Goal: Information Seeking & Learning: Learn about a topic

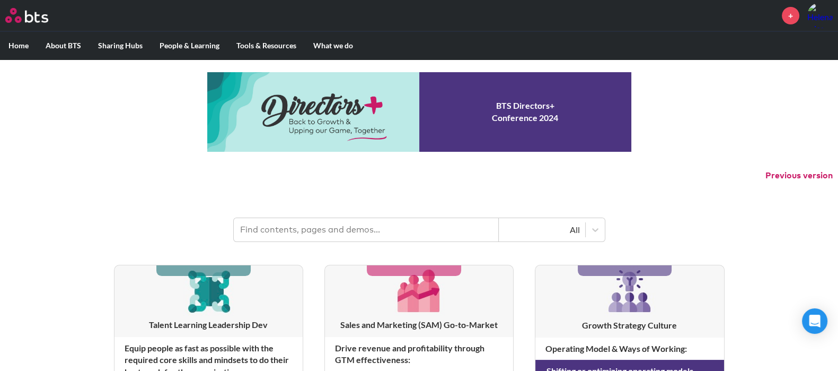
click at [339, 234] on input "text" at bounding box center [366, 229] width 265 height 23
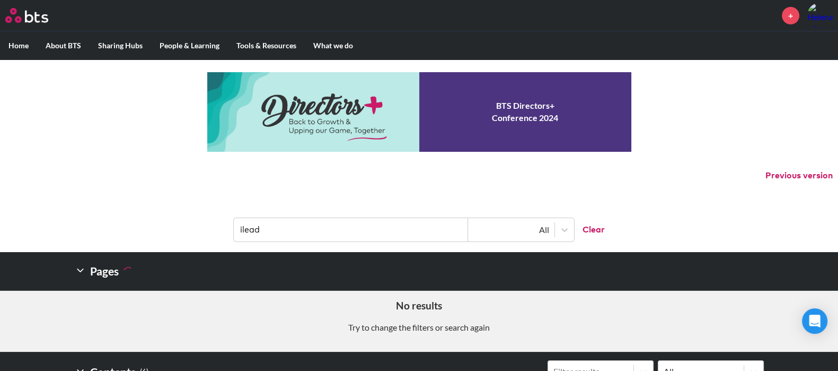
click at [353, 230] on input "ilead" at bounding box center [351, 229] width 234 height 23
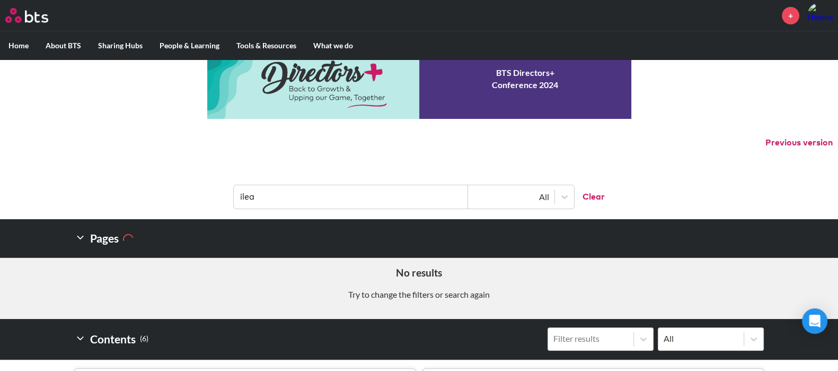
scroll to position [39, 0]
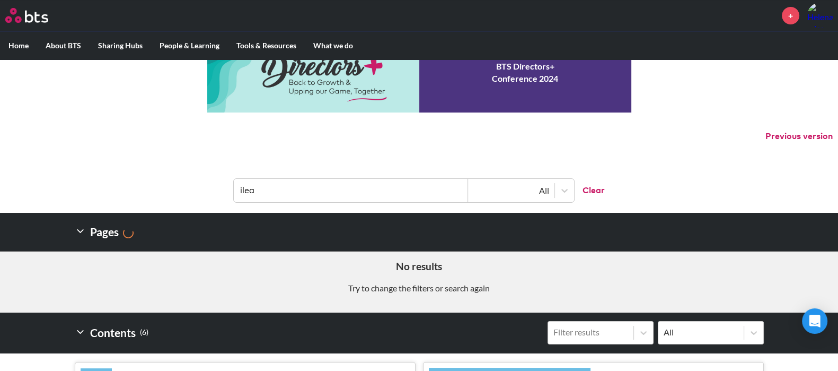
type input "ilead"
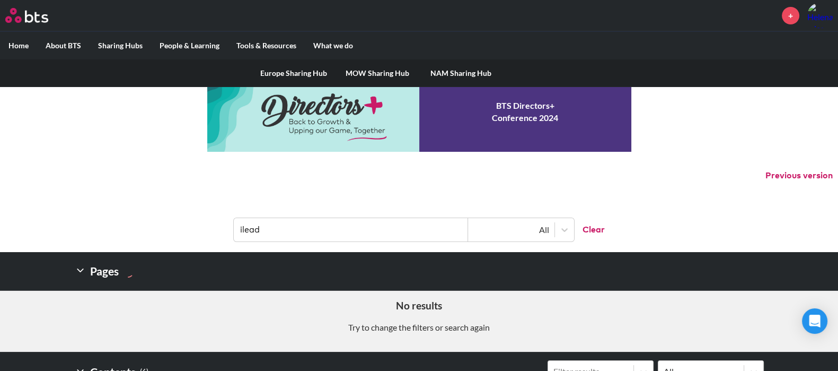
click at [121, 45] on label "Sharing Hubs" at bounding box center [120, 46] width 61 height 28
click at [0, 0] on input "Sharing Hubs" at bounding box center [0, 0] width 0 height 0
click at [126, 49] on label "Sharing Hubs" at bounding box center [120, 46] width 61 height 28
click at [0, 0] on input "Sharing Hubs" at bounding box center [0, 0] width 0 height 0
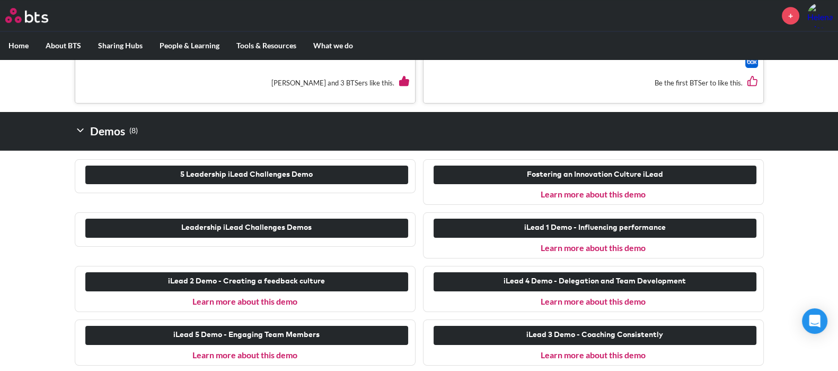
scroll to position [874, 0]
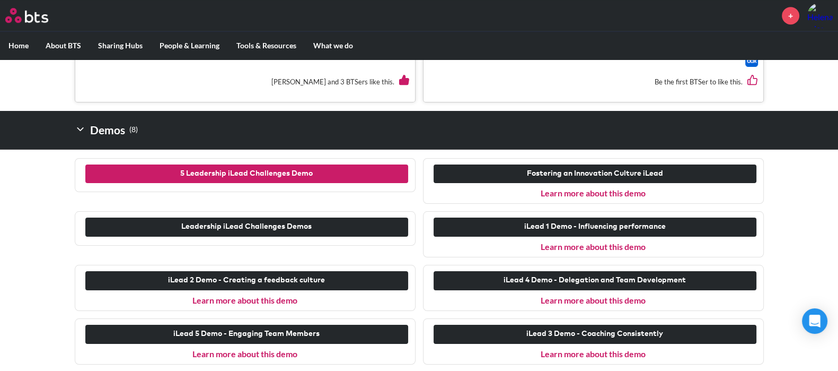
click at [262, 171] on button "5 Leadership iLead Challenges Demo" at bounding box center [246, 173] width 323 height 19
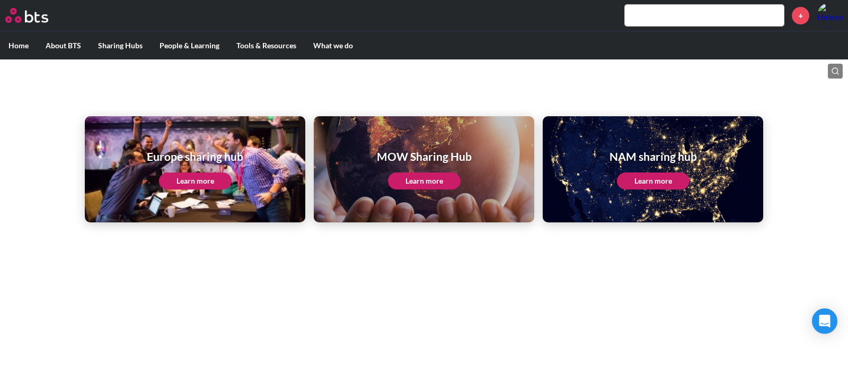
click at [653, 18] on input "text" at bounding box center [704, 15] width 159 height 21
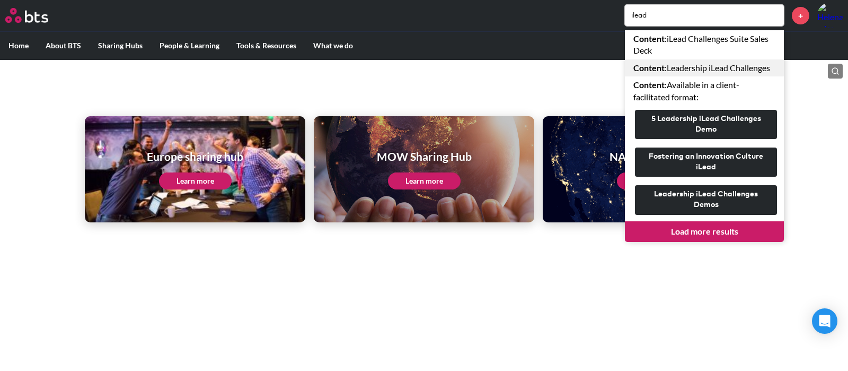
type input "ilead"
click at [699, 63] on link "Content : Leadership iLead Challenges" at bounding box center [704, 67] width 159 height 17
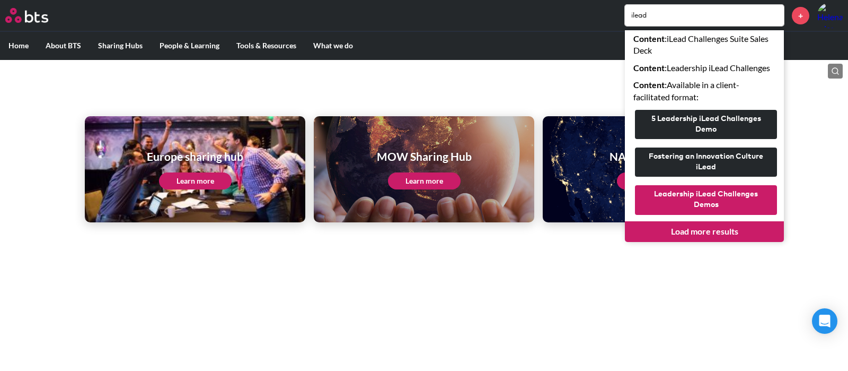
click at [727, 198] on button "Leadership iLead Challenges Demos" at bounding box center [706, 199] width 142 height 29
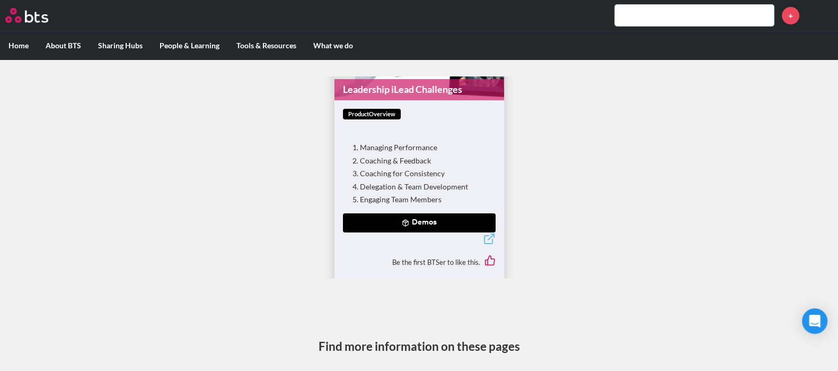
scroll to position [101, 0]
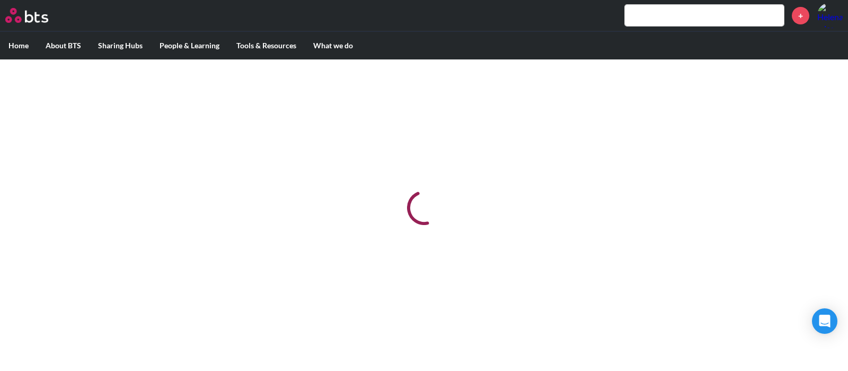
click at [680, 12] on input "text" at bounding box center [704, 15] width 159 height 21
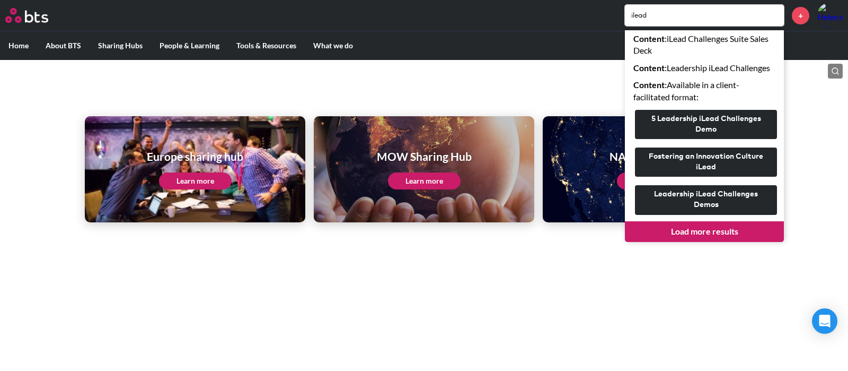
type input "ilead"
click at [694, 228] on link "Load more results" at bounding box center [704, 231] width 159 height 20
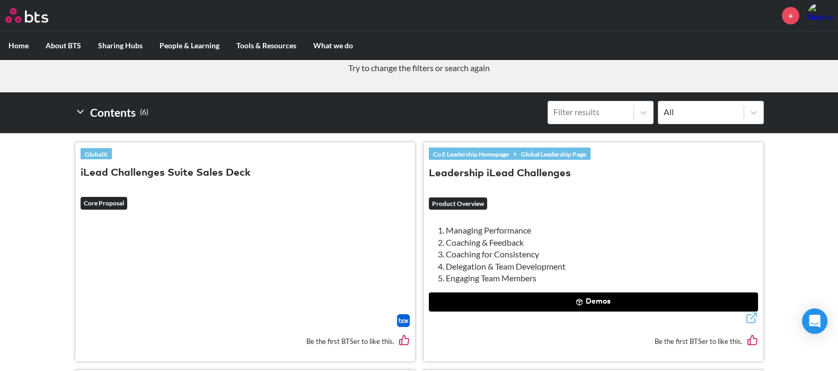
scroll to position [247, 0]
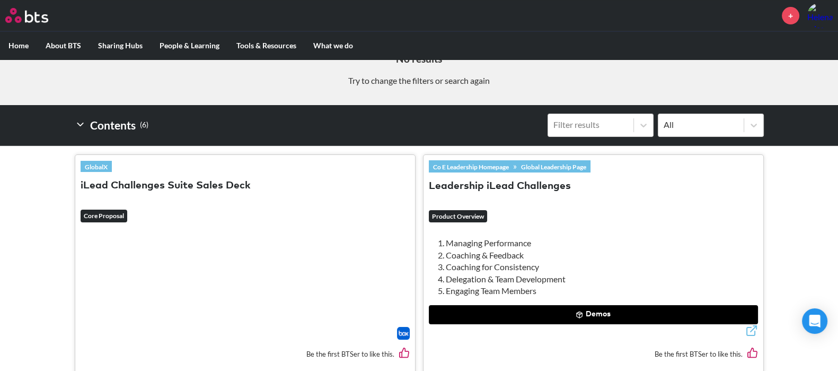
click at [209, 181] on button "iLead Challenges Suite Sales Deck" at bounding box center [166, 186] width 170 height 14
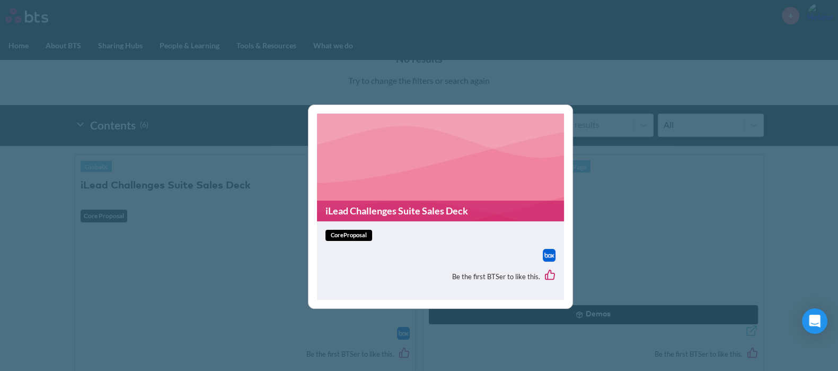
click at [346, 233] on span "coreProposal" at bounding box center [348, 235] width 47 height 11
click at [358, 207] on link "iLead Challenges Suite Sales Deck" at bounding box center [440, 210] width 247 height 21
click at [257, 195] on div "iLead Challenges Suite Sales Deck coreProposal Be the first BTSer to like this." at bounding box center [419, 185] width 838 height 371
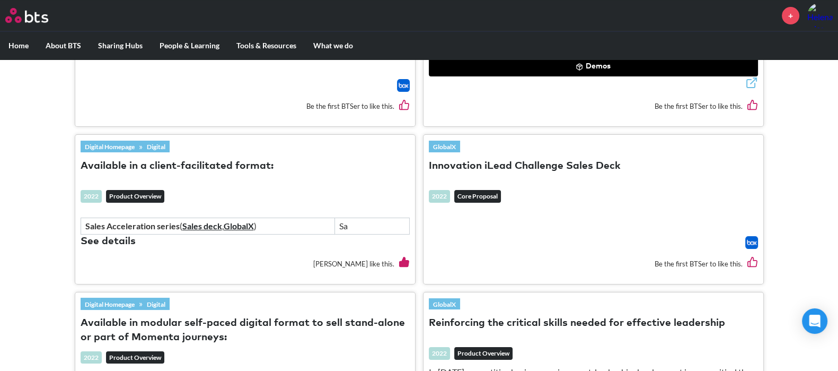
scroll to position [495, 0]
click at [508, 160] on button "Innovation iLead Challenge Sales Deck" at bounding box center [525, 166] width 192 height 14
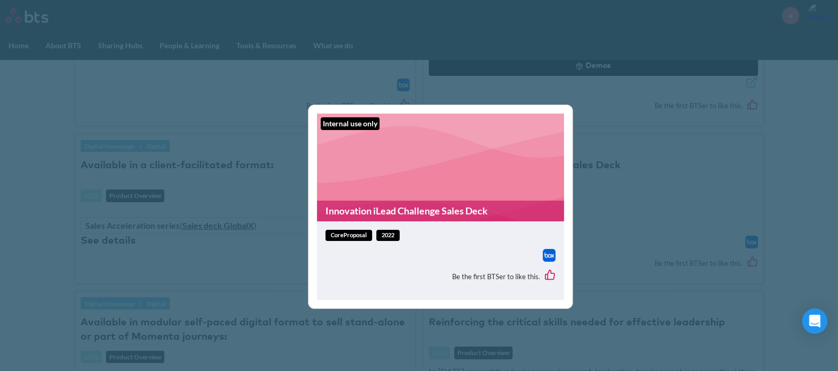
click at [353, 208] on link "Innovation iLead Challenge Sales Deck" at bounding box center [440, 210] width 247 height 21
click at [268, 196] on div "Internal use only Innovation iLead Challenge Sales Deck coreProposal 2022 Be th…" at bounding box center [419, 185] width 838 height 371
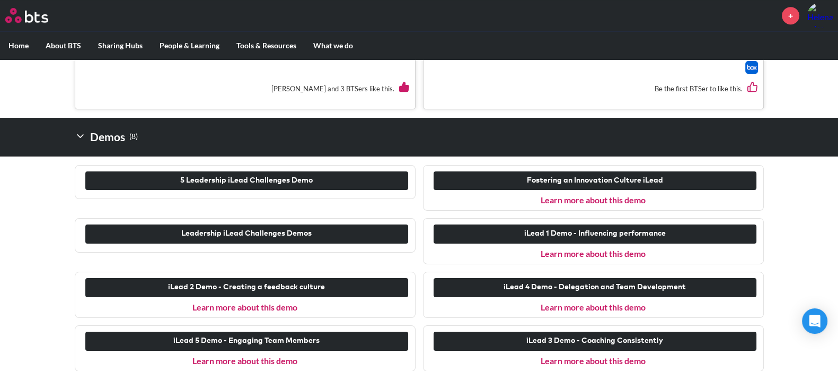
scroll to position [874, 0]
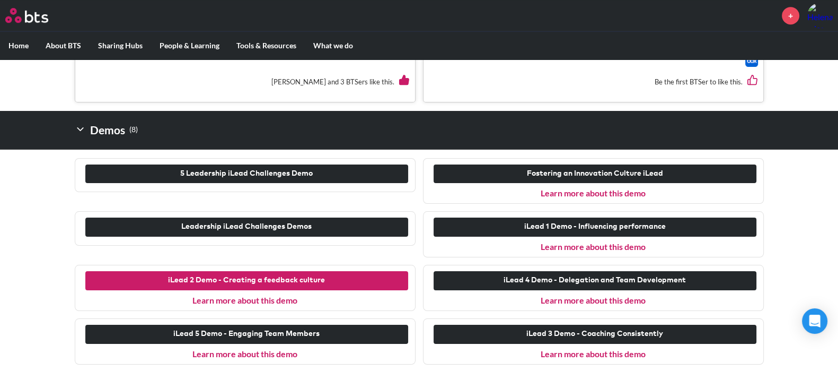
click at [272, 280] on button "iLead 2 Demo - Creating a feedback culture" at bounding box center [246, 280] width 323 height 19
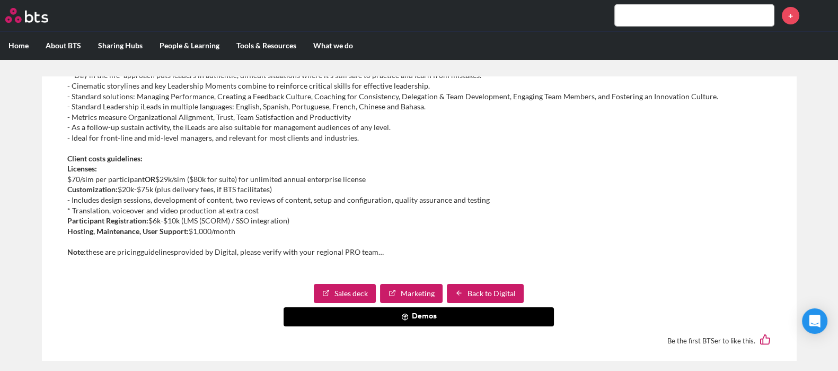
scroll to position [369, 0]
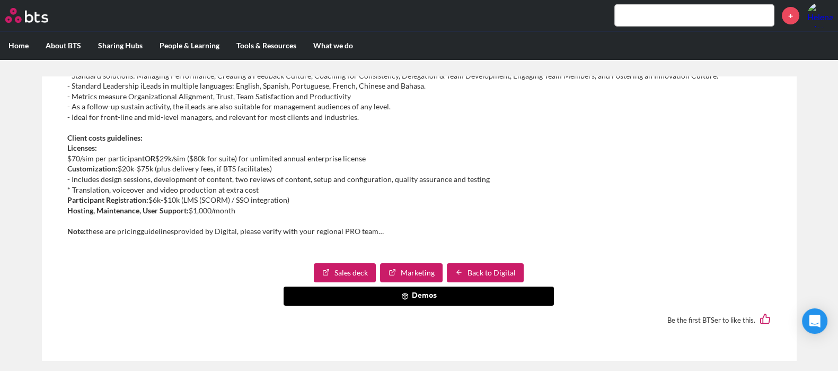
click at [339, 269] on link "Sales deck" at bounding box center [345, 272] width 62 height 19
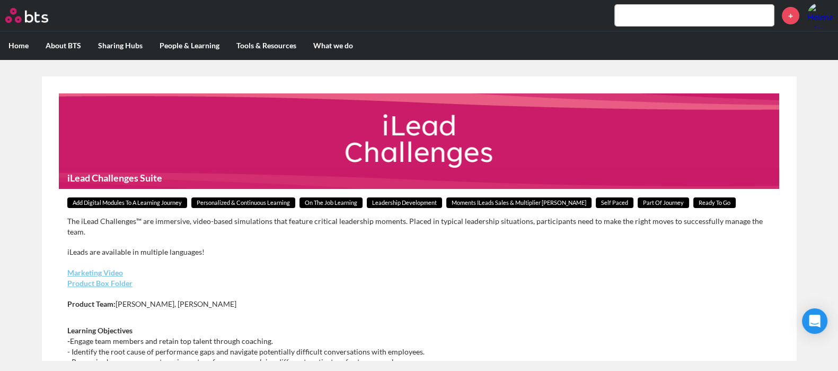
scroll to position [369, 0]
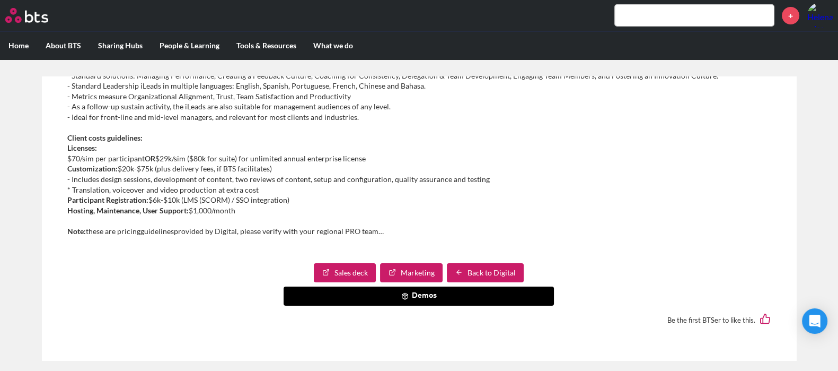
click at [657, 17] on input "text" at bounding box center [694, 15] width 159 height 21
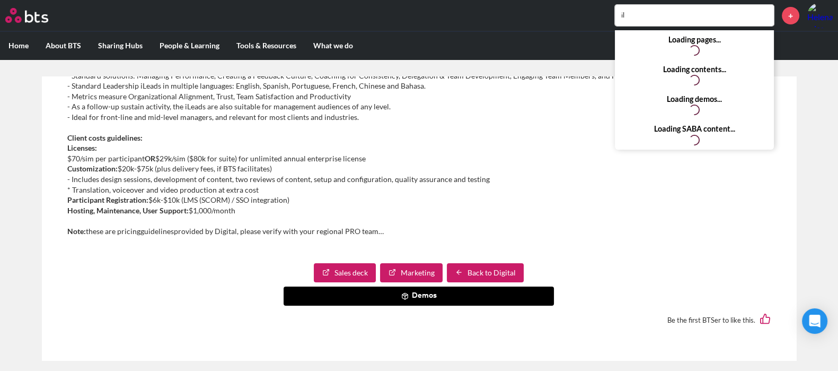
type input "il"
click at [479, 266] on link "Back to Digital" at bounding box center [485, 272] width 77 height 19
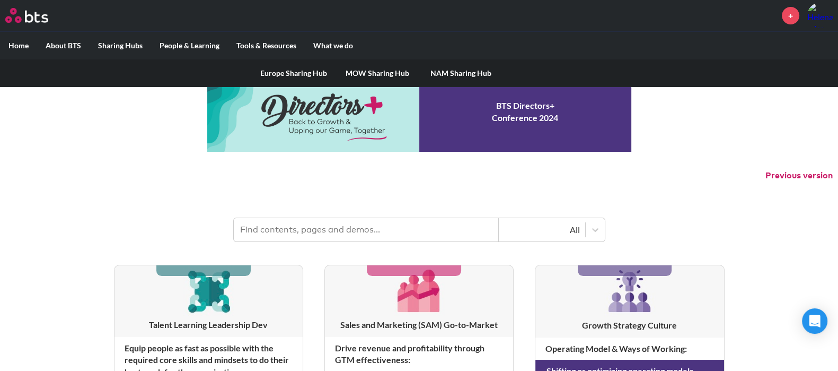
click at [113, 42] on label "Sharing Hubs" at bounding box center [120, 46] width 61 height 28
click at [0, 0] on input "Sharing Hubs" at bounding box center [0, 0] width 0 height 0
click at [121, 40] on label "Sharing Hubs" at bounding box center [120, 46] width 61 height 28
click at [0, 0] on input "Sharing Hubs" at bounding box center [0, 0] width 0 height 0
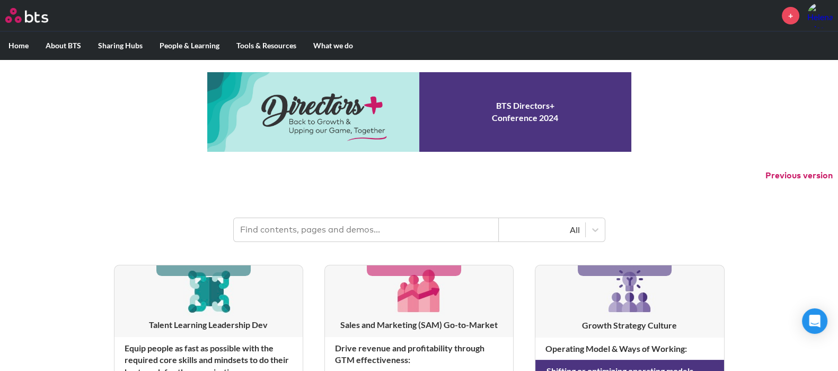
click at [301, 230] on input "text" at bounding box center [366, 229] width 265 height 23
type input "ileads"
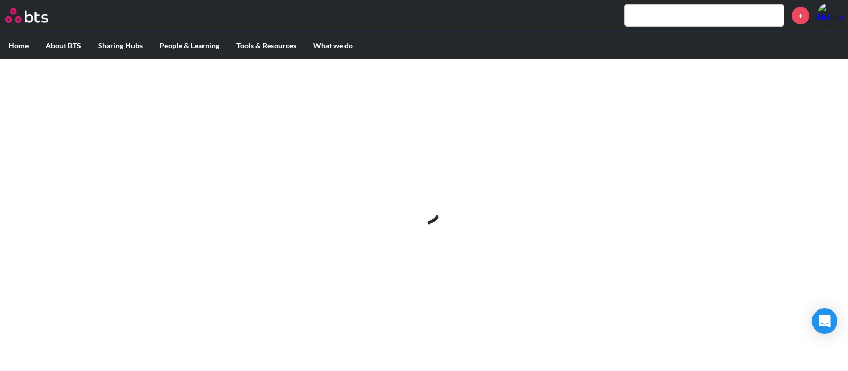
click at [685, 20] on input "text" at bounding box center [704, 15] width 159 height 21
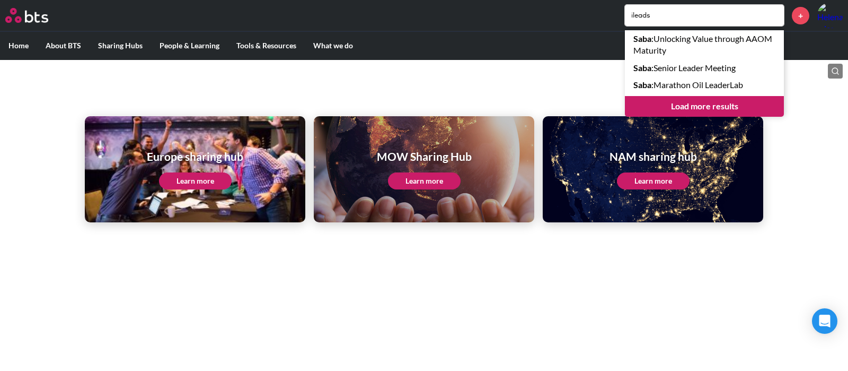
type input "ileads"
click at [696, 104] on link "Load more results" at bounding box center [704, 106] width 159 height 20
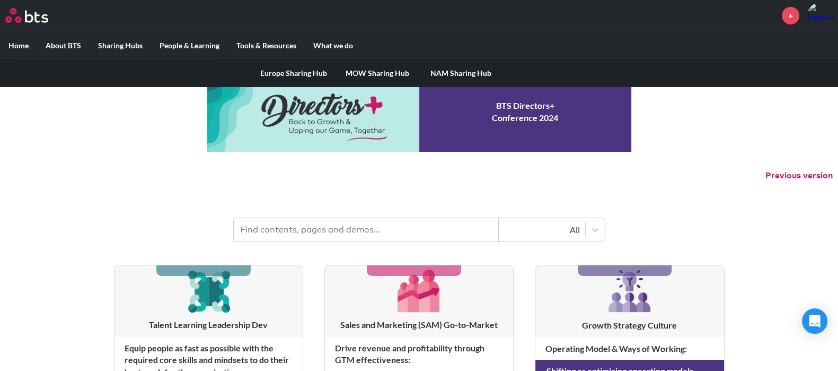
click at [126, 43] on label "Sharing Hubs" at bounding box center [120, 46] width 61 height 28
click at [0, 0] on input "Sharing Hubs" at bounding box center [0, 0] width 0 height 0
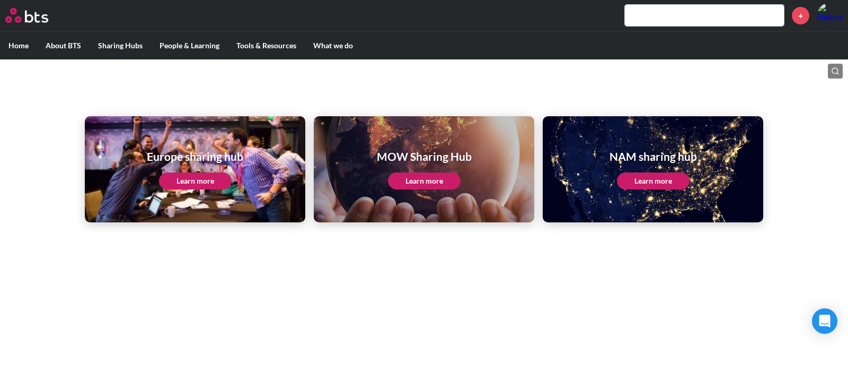
click at [675, 17] on input "text" at bounding box center [704, 15] width 159 height 21
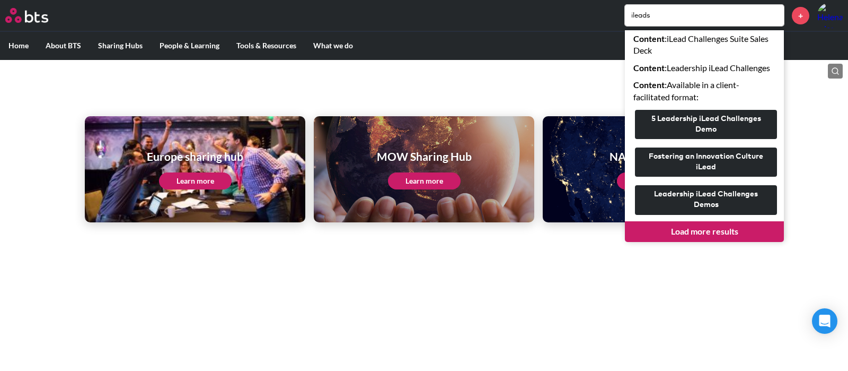
type input "ileads"
click at [703, 230] on link "Load more results" at bounding box center [704, 231] width 159 height 20
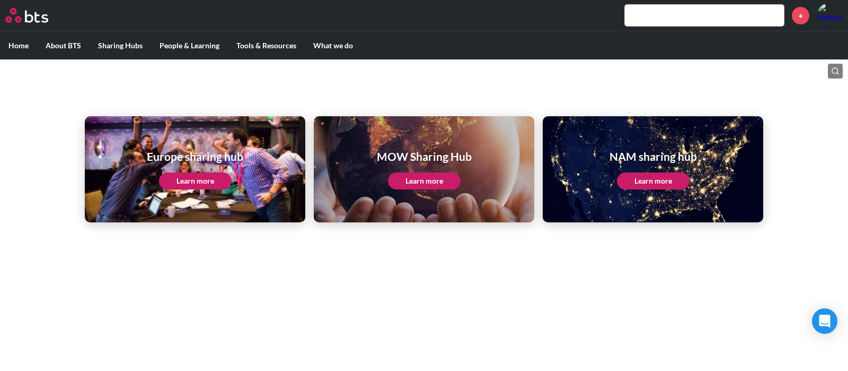
click at [672, 22] on input "text" at bounding box center [704, 15] width 159 height 21
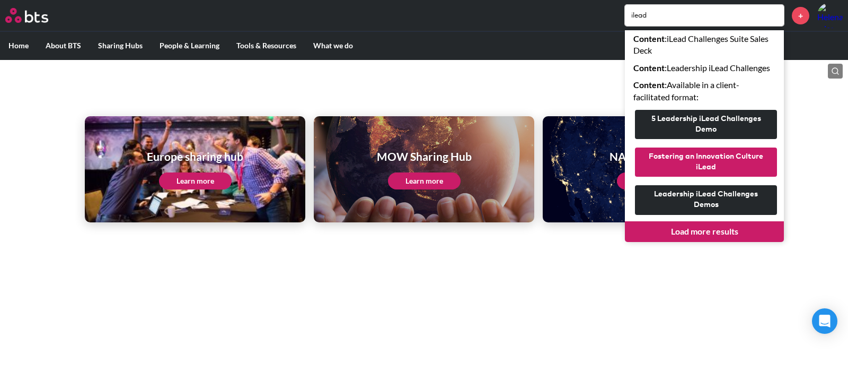
type input "ilead"
click at [690, 155] on button "Fostering an Innovation Culture iLead" at bounding box center [706, 161] width 142 height 29
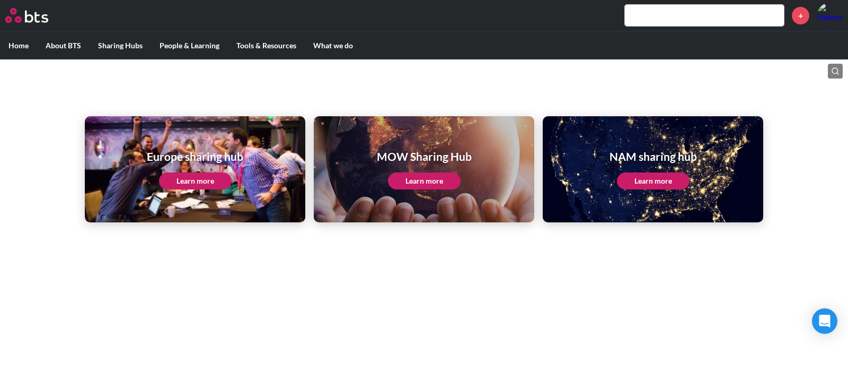
click at [671, 20] on input "text" at bounding box center [704, 15] width 159 height 21
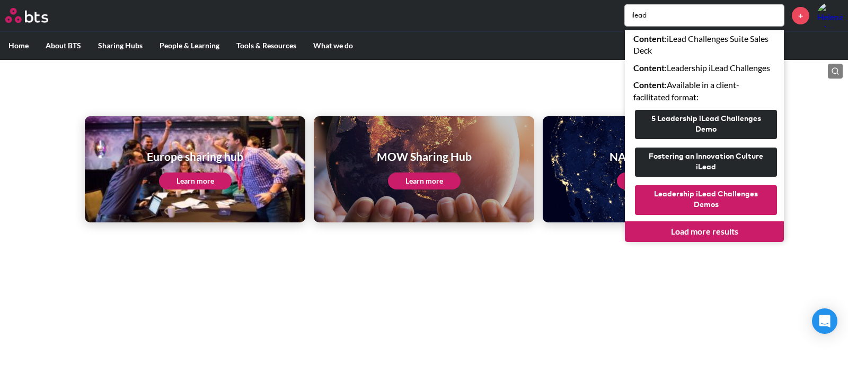
type input "ilead"
click at [699, 198] on button "Leadership iLead Challenges Demos" at bounding box center [706, 199] width 142 height 29
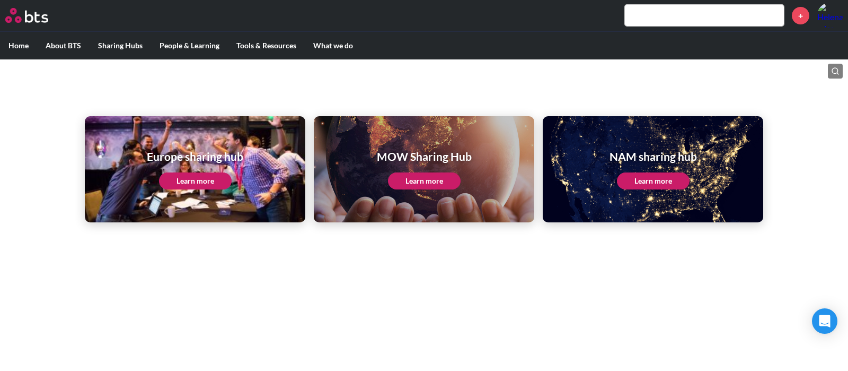
click at [672, 10] on input "text" at bounding box center [704, 15] width 159 height 21
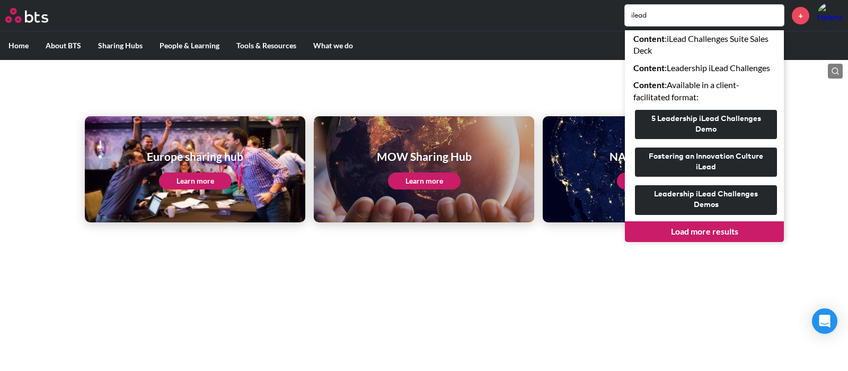
type input "ilead"
click at [692, 226] on link "Load more results" at bounding box center [704, 231] width 159 height 20
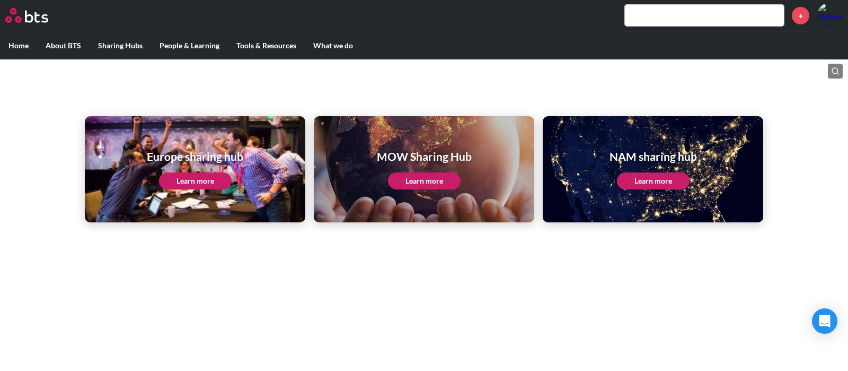
click at [653, 9] on input "text" at bounding box center [704, 15] width 159 height 21
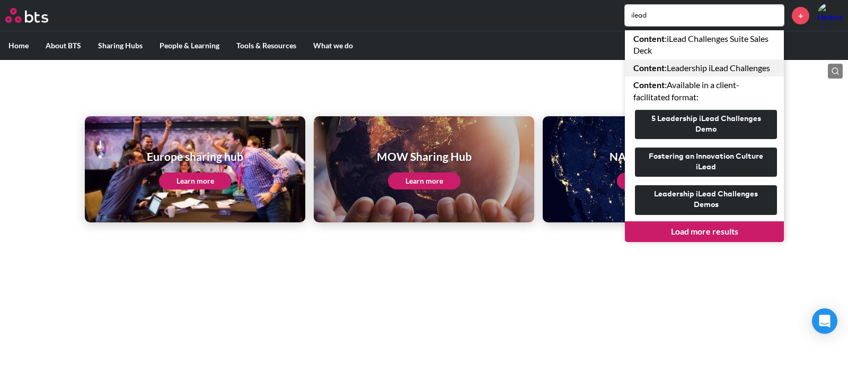
type input "ilead"
click at [689, 63] on link "Content : Leadership iLead Challenges" at bounding box center [704, 67] width 159 height 17
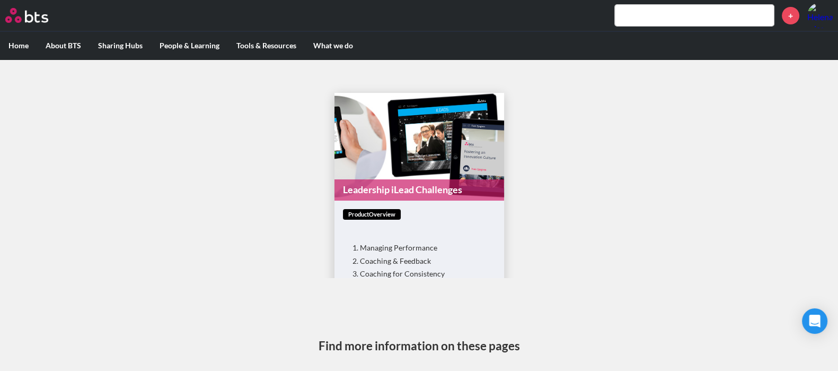
scroll to position [5, 0]
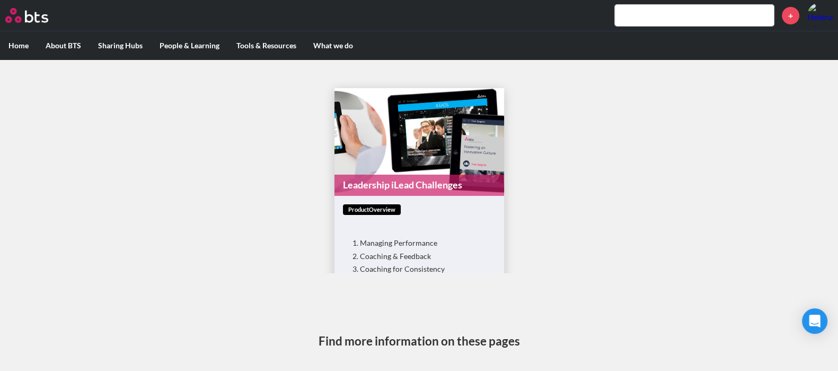
click at [564, 216] on main "Leadership iLead Challenges productOverview Managing Performance Coaching & Fee…" at bounding box center [419, 213] width 838 height 318
click at [655, 21] on input "text" at bounding box center [694, 15] width 159 height 21
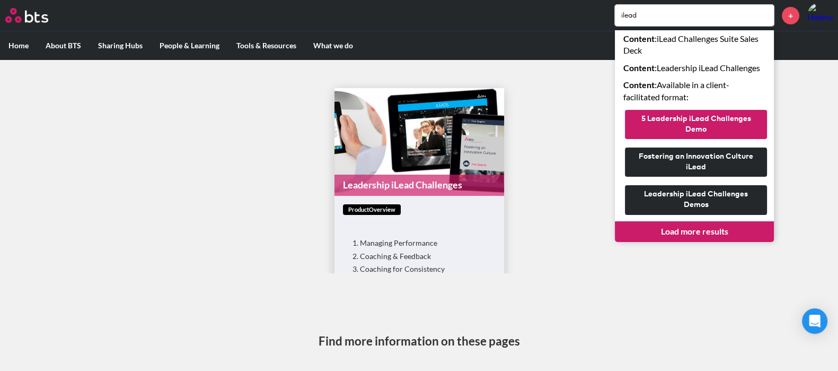
type input "ilead"
click at [684, 121] on button "5 Leadership iLead Challenges Demo" at bounding box center [696, 124] width 142 height 29
